Goal: Task Accomplishment & Management: Complete application form

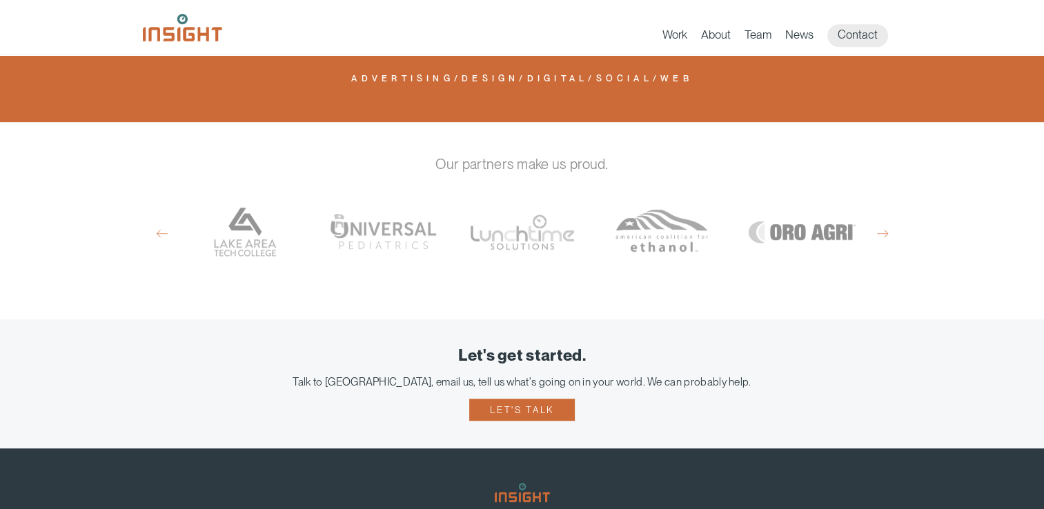
scroll to position [987, 0]
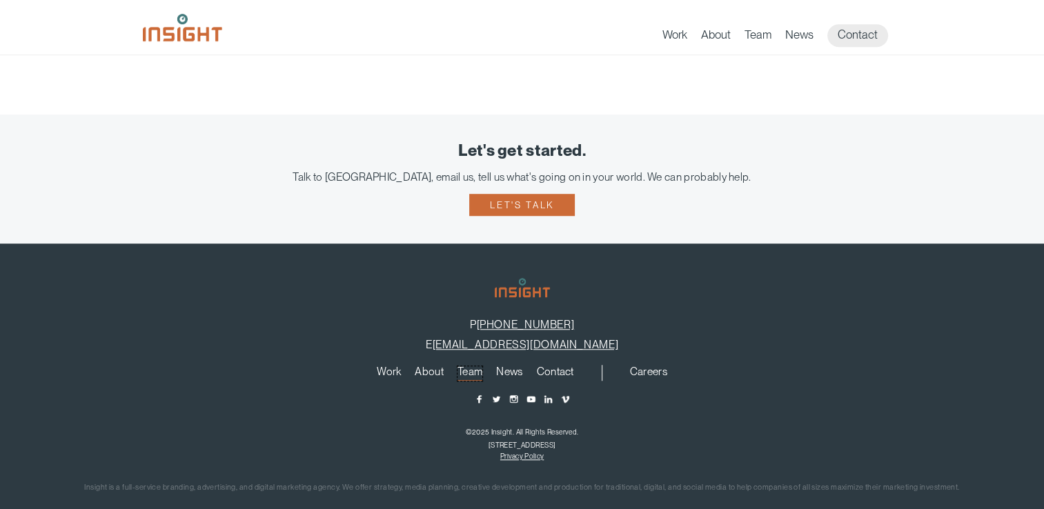
click at [464, 366] on link "Team" at bounding box center [469, 373] width 25 height 15
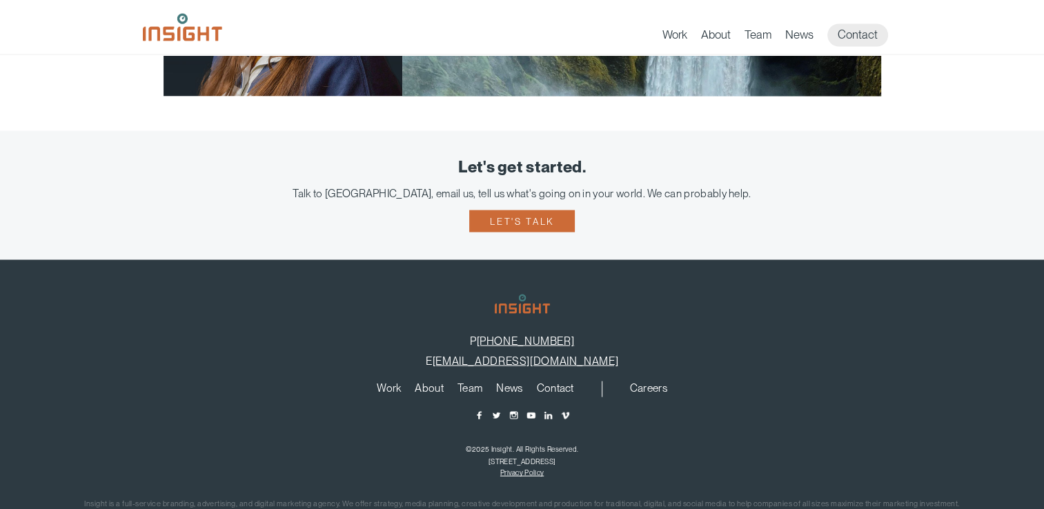
scroll to position [2801, 0]
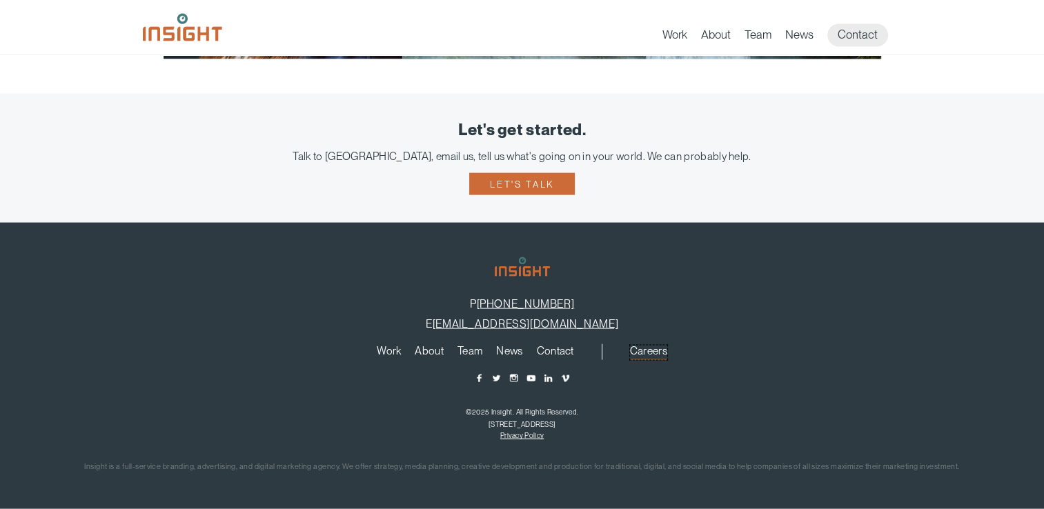
click at [648, 352] on link "Careers" at bounding box center [648, 353] width 37 height 15
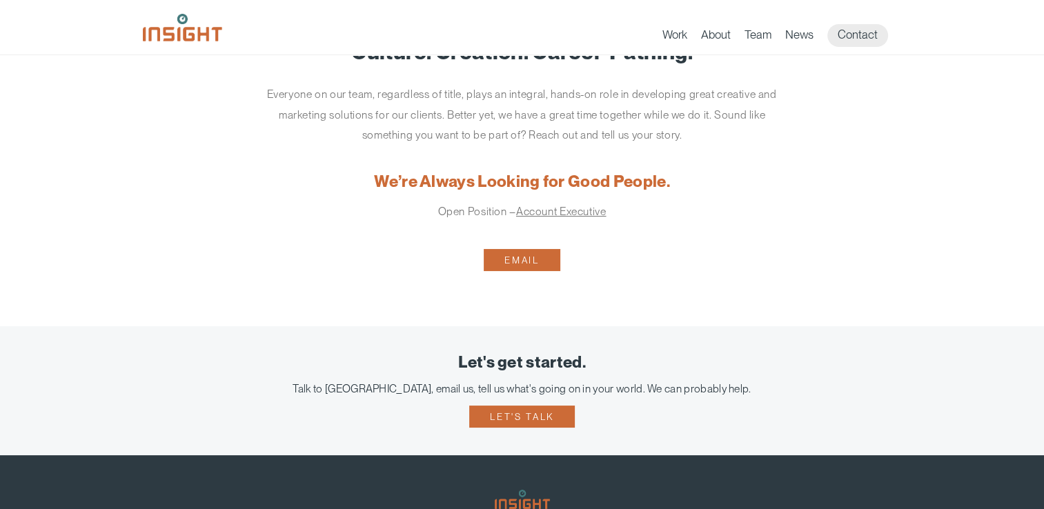
scroll to position [50, 0]
click at [562, 210] on link "Account Executive" at bounding box center [561, 211] width 90 height 13
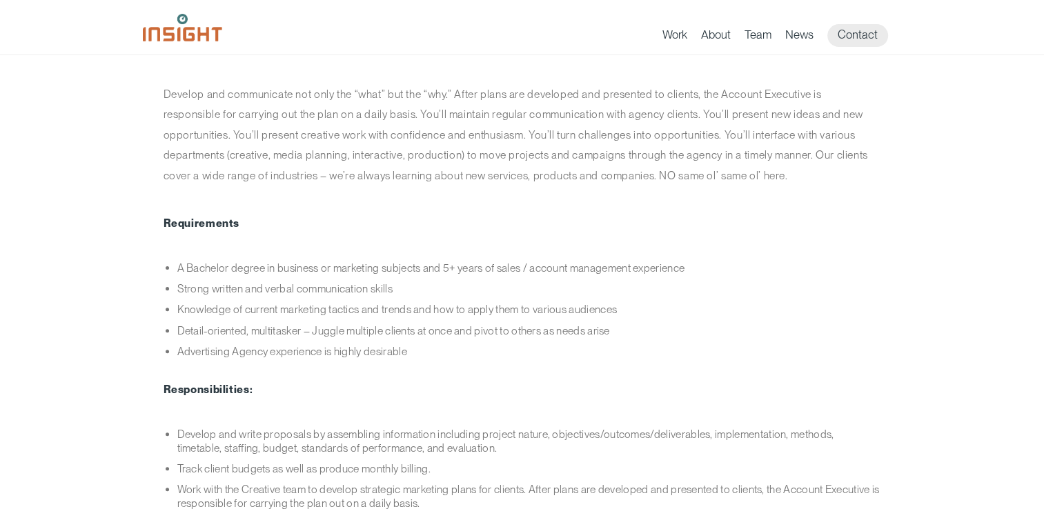
scroll to position [366, 0]
